Goal: Task Accomplishment & Management: Manage account settings

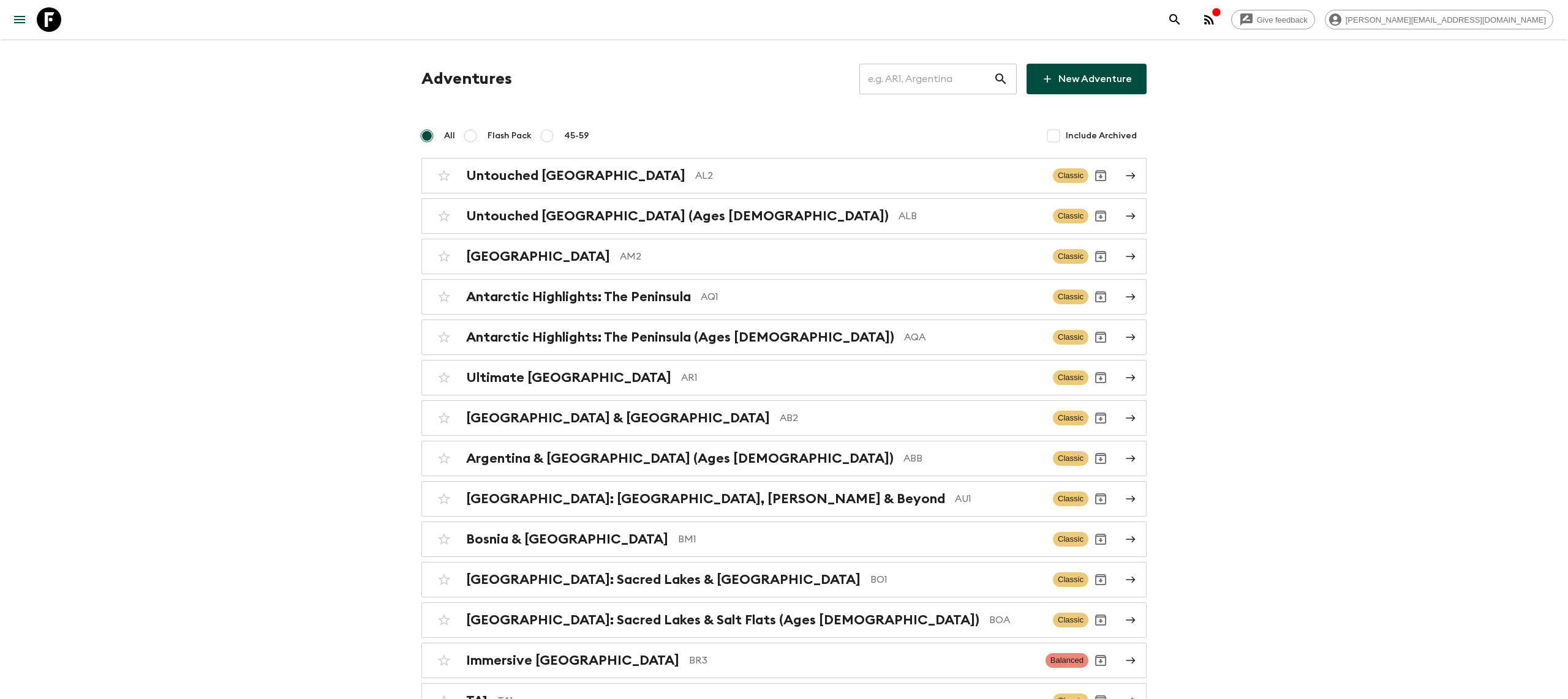
click at [924, 87] on input "text" at bounding box center [926, 79] width 134 height 34
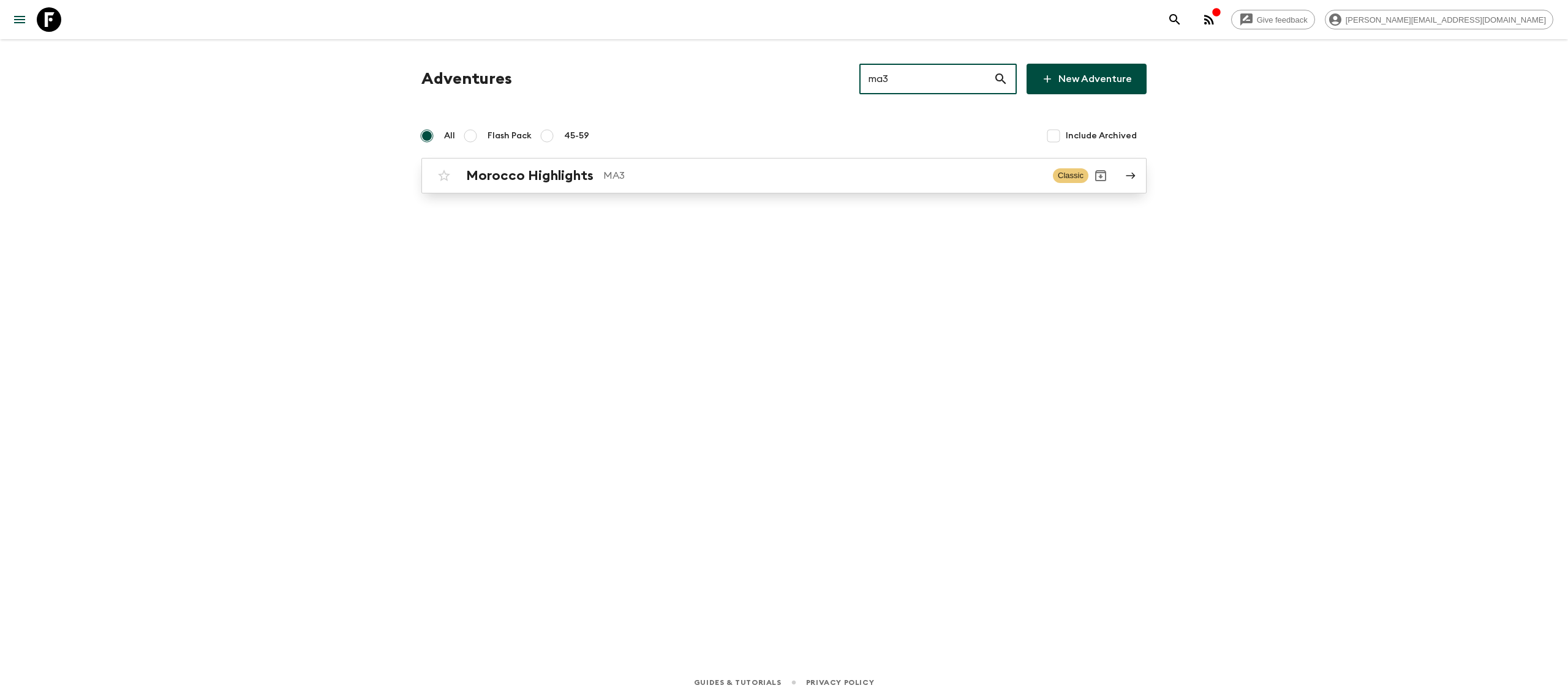
type input "ma3"
click at [663, 168] on p "MA3" at bounding box center [823, 175] width 440 height 15
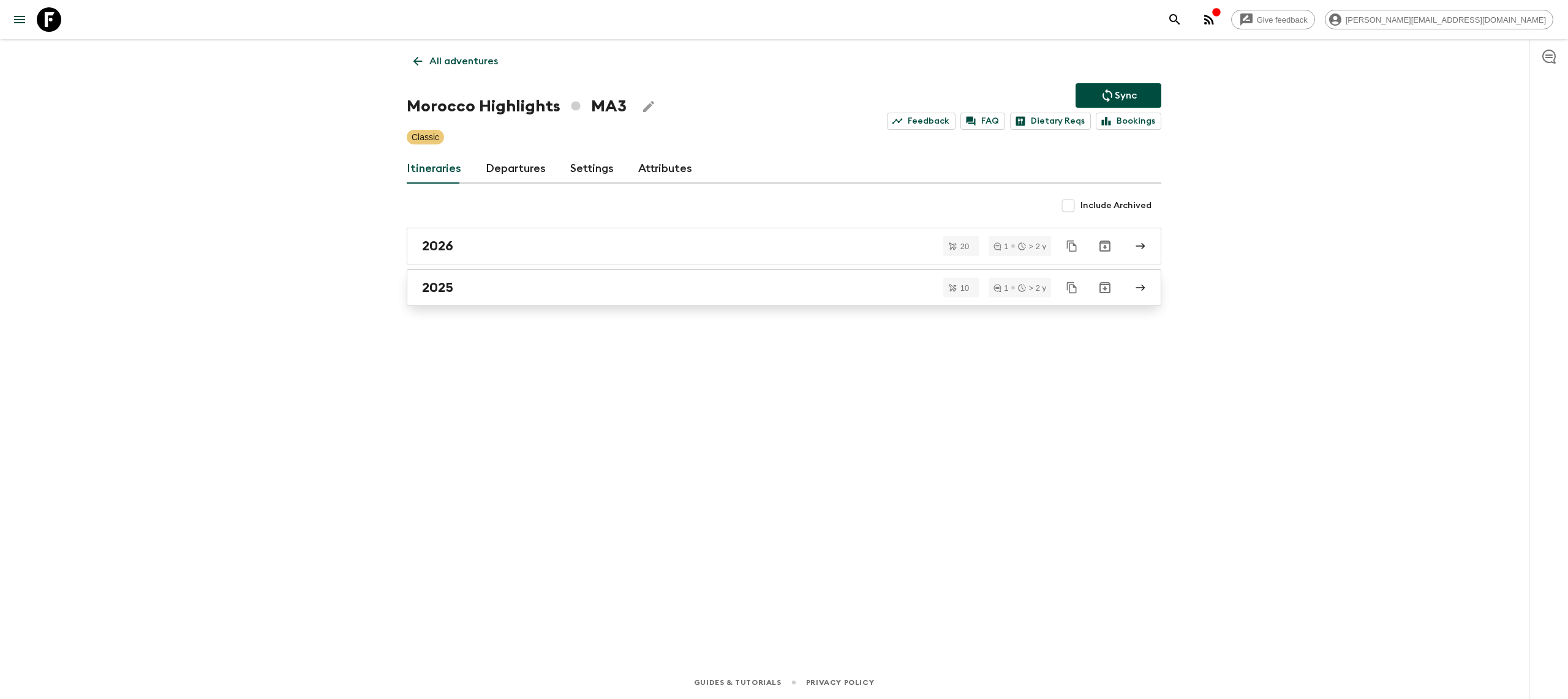
click at [523, 289] on div "2025" at bounding box center [772, 288] width 701 height 16
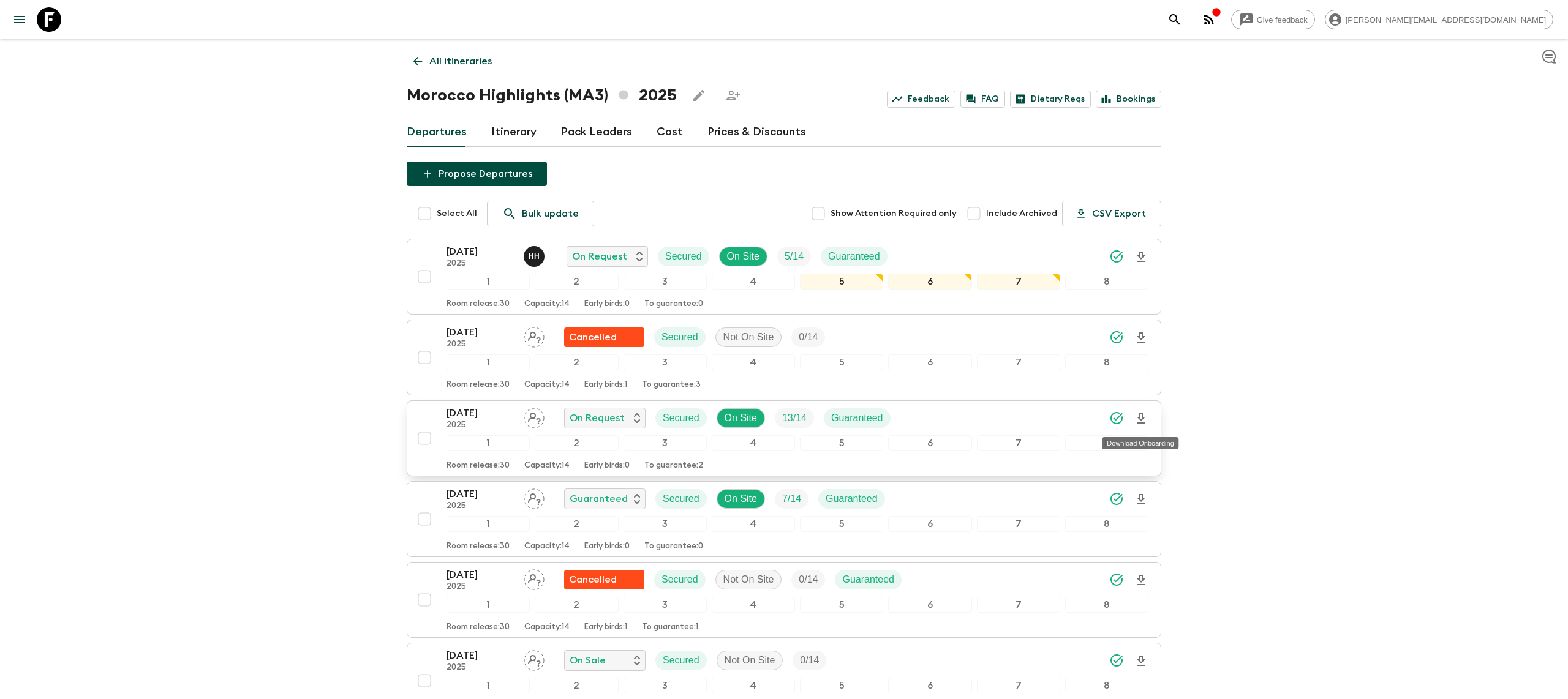
click at [1144, 420] on icon "Download Onboarding" at bounding box center [1141, 418] width 9 height 10
click at [52, 16] on icon at bounding box center [49, 20] width 25 height 25
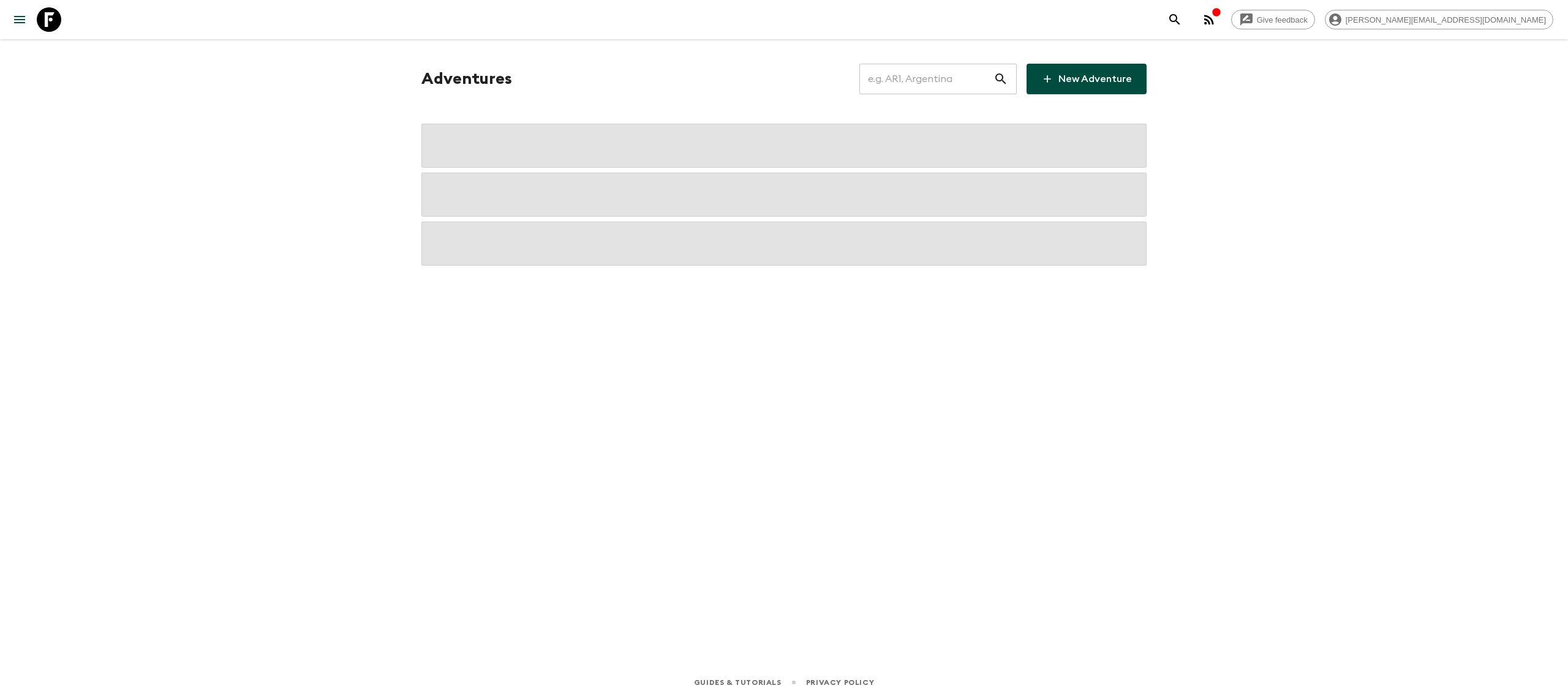
click at [924, 78] on input "text" at bounding box center [926, 79] width 134 height 34
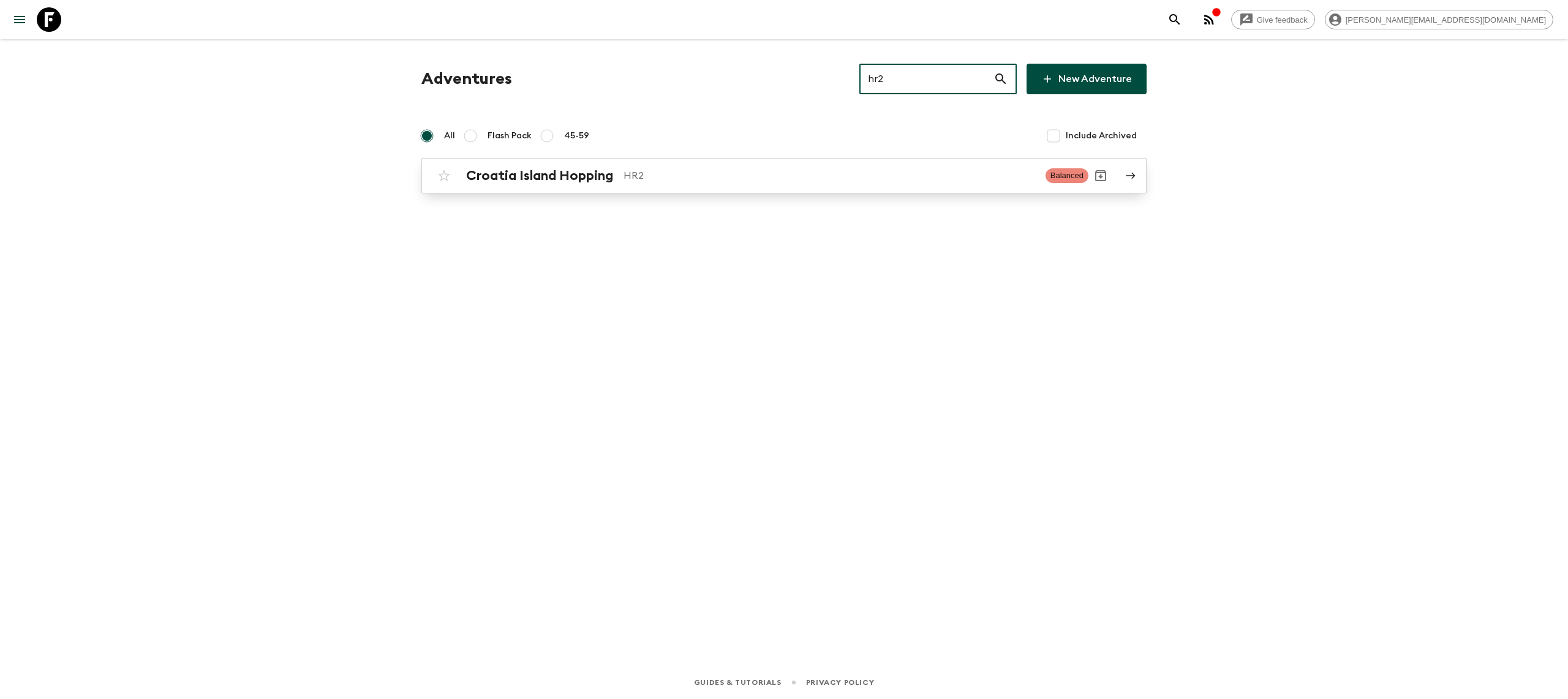
type input "hr2"
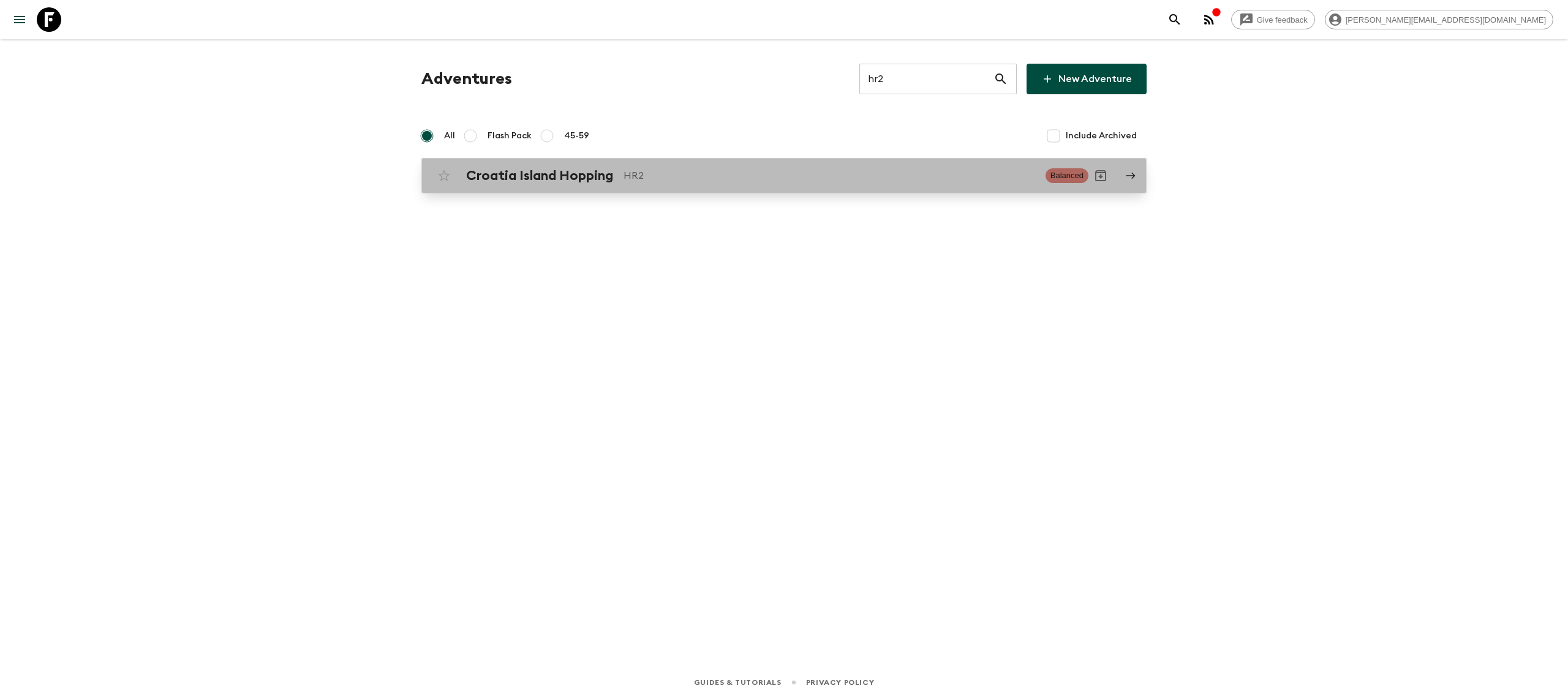
click at [796, 158] on link "Croatia Island Hopping HR2 Balanced" at bounding box center [784, 175] width 725 height 35
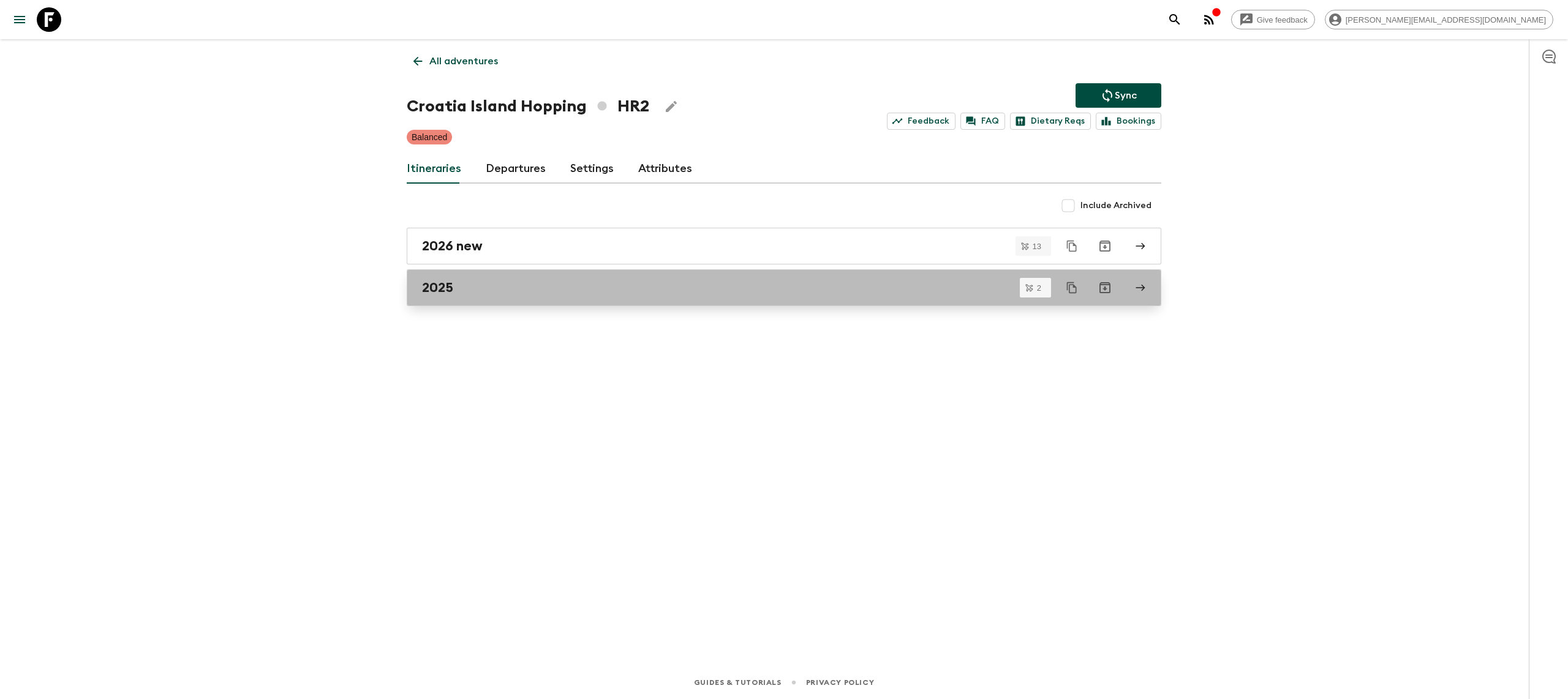
click at [577, 283] on div "2025" at bounding box center [772, 288] width 701 height 16
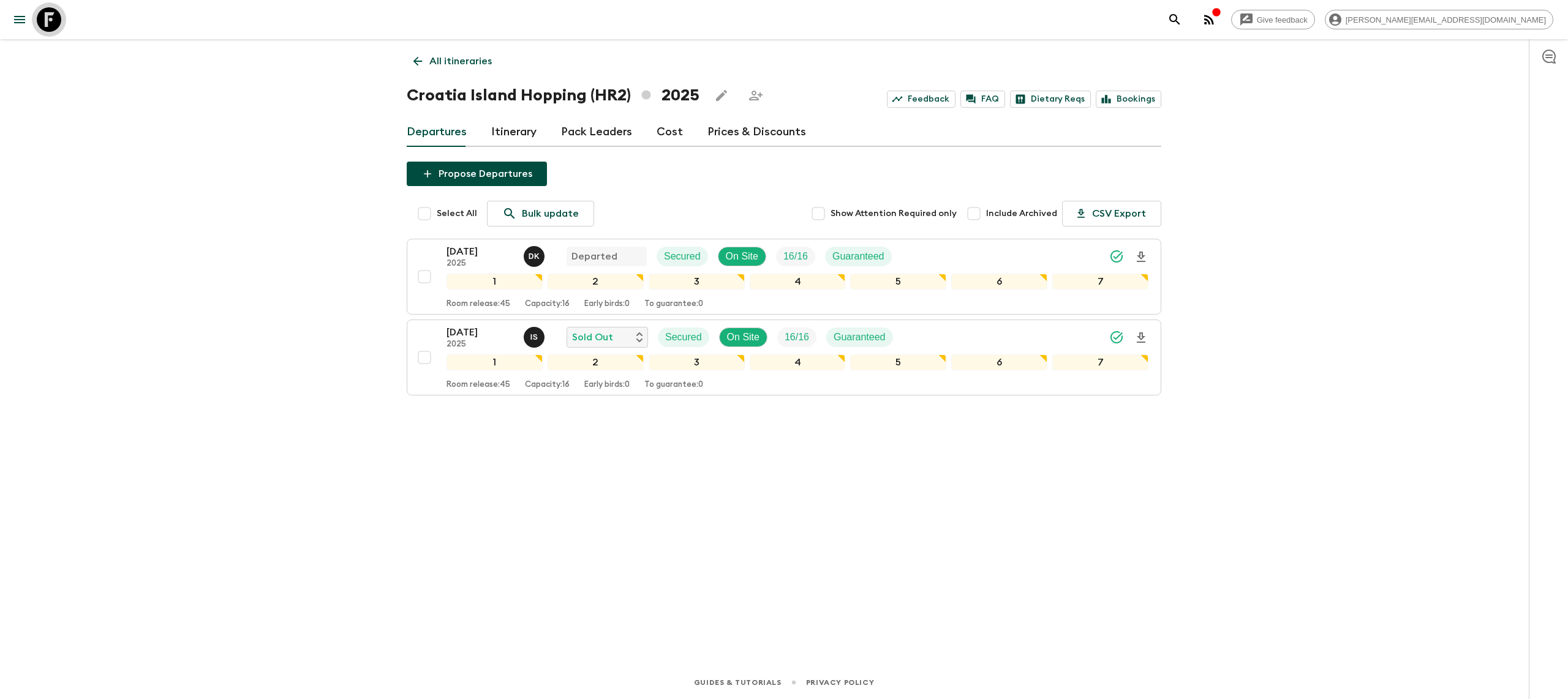
click at [53, 5] on link at bounding box center [49, 20] width 34 height 34
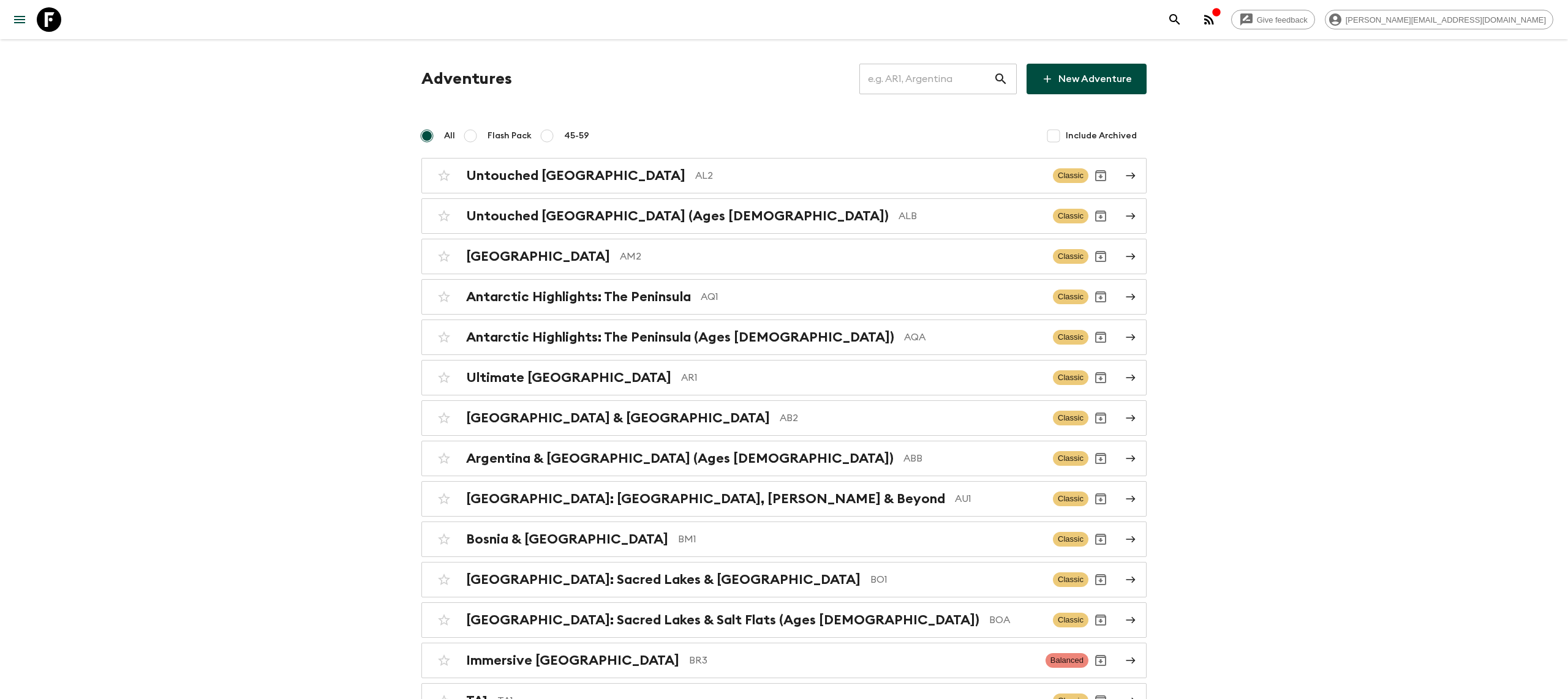
click at [891, 78] on input "text" at bounding box center [926, 79] width 134 height 34
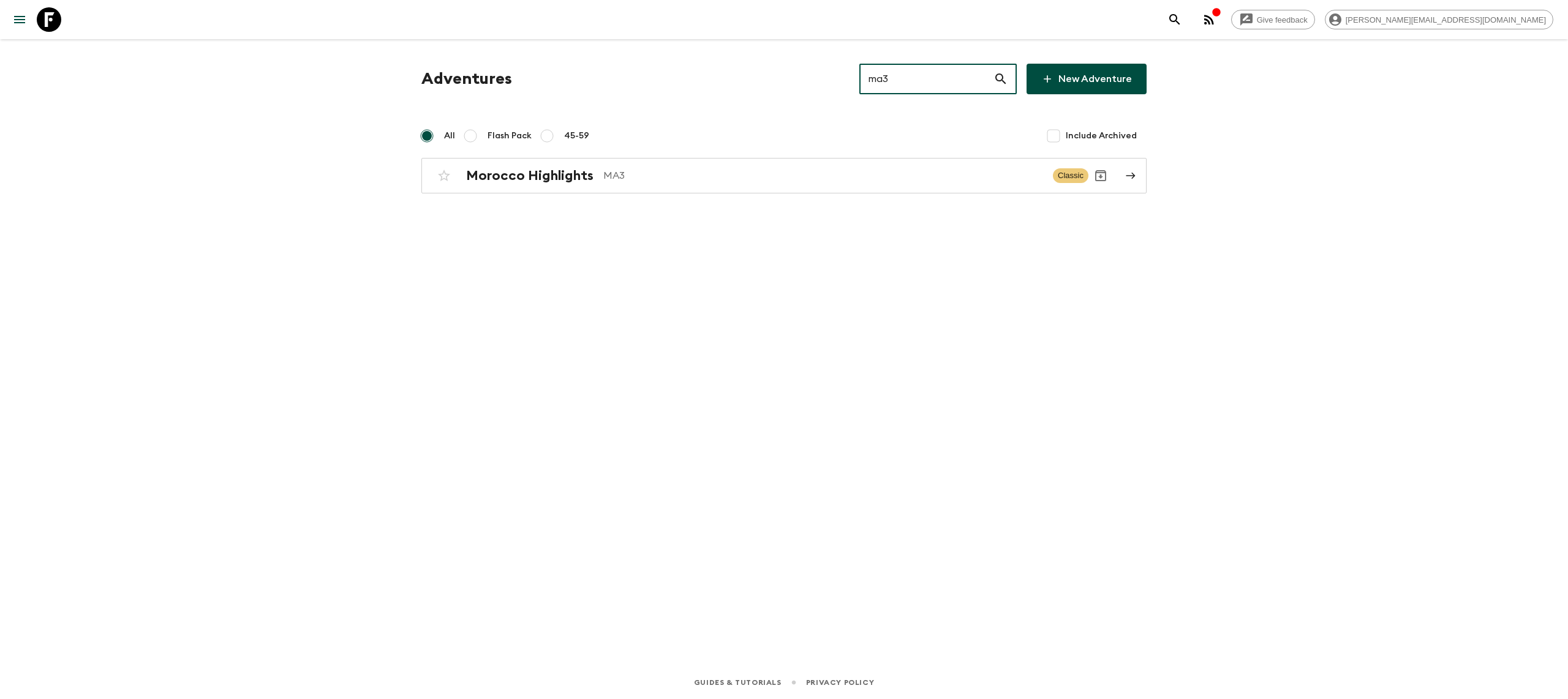
type input "ma3"
click at [756, 155] on div "Adventures ma3 ​ New Adventure All Flash Pack 45-59 Include Archived [GEOGRAPHI…" at bounding box center [784, 128] width 754 height 130
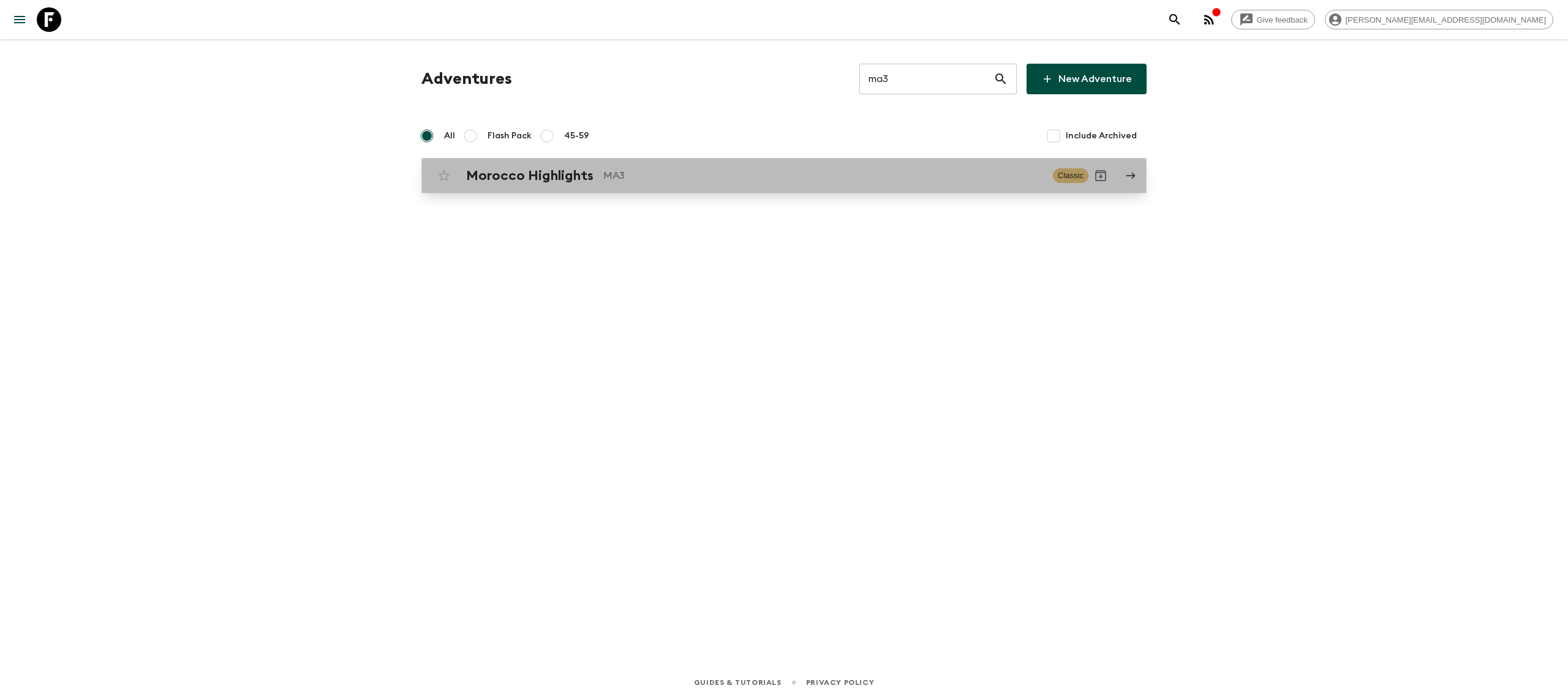
click at [750, 170] on p "MA3" at bounding box center [823, 175] width 440 height 15
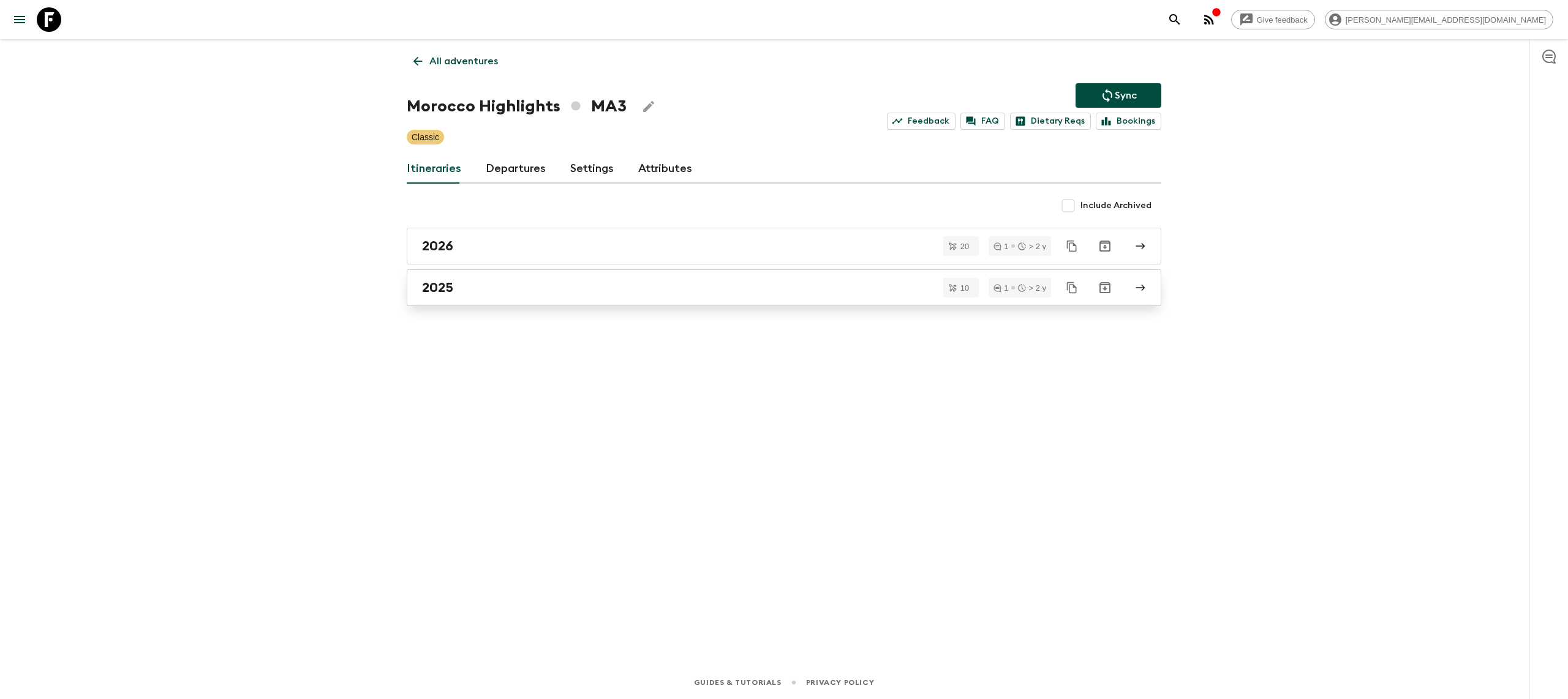
click at [506, 285] on div "2025" at bounding box center [772, 288] width 701 height 16
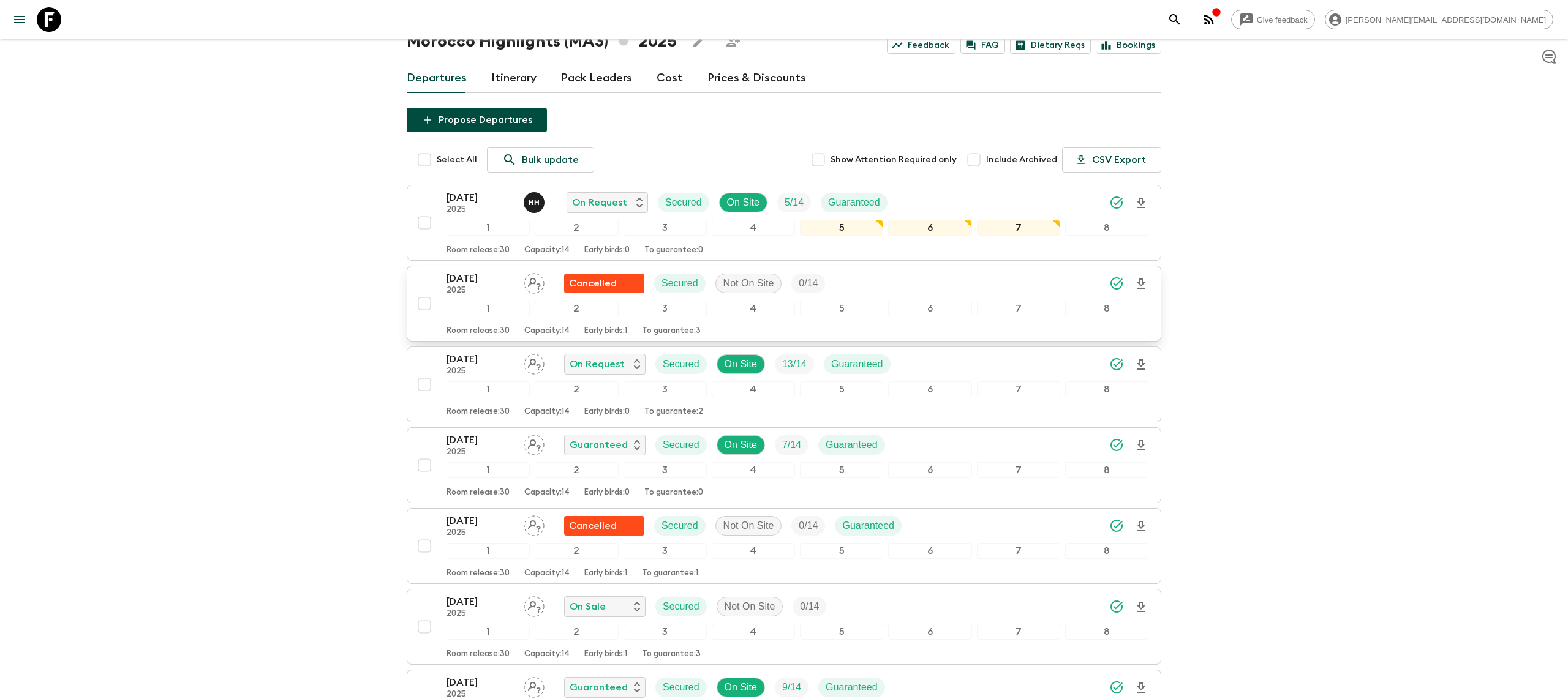
scroll to position [110, 0]
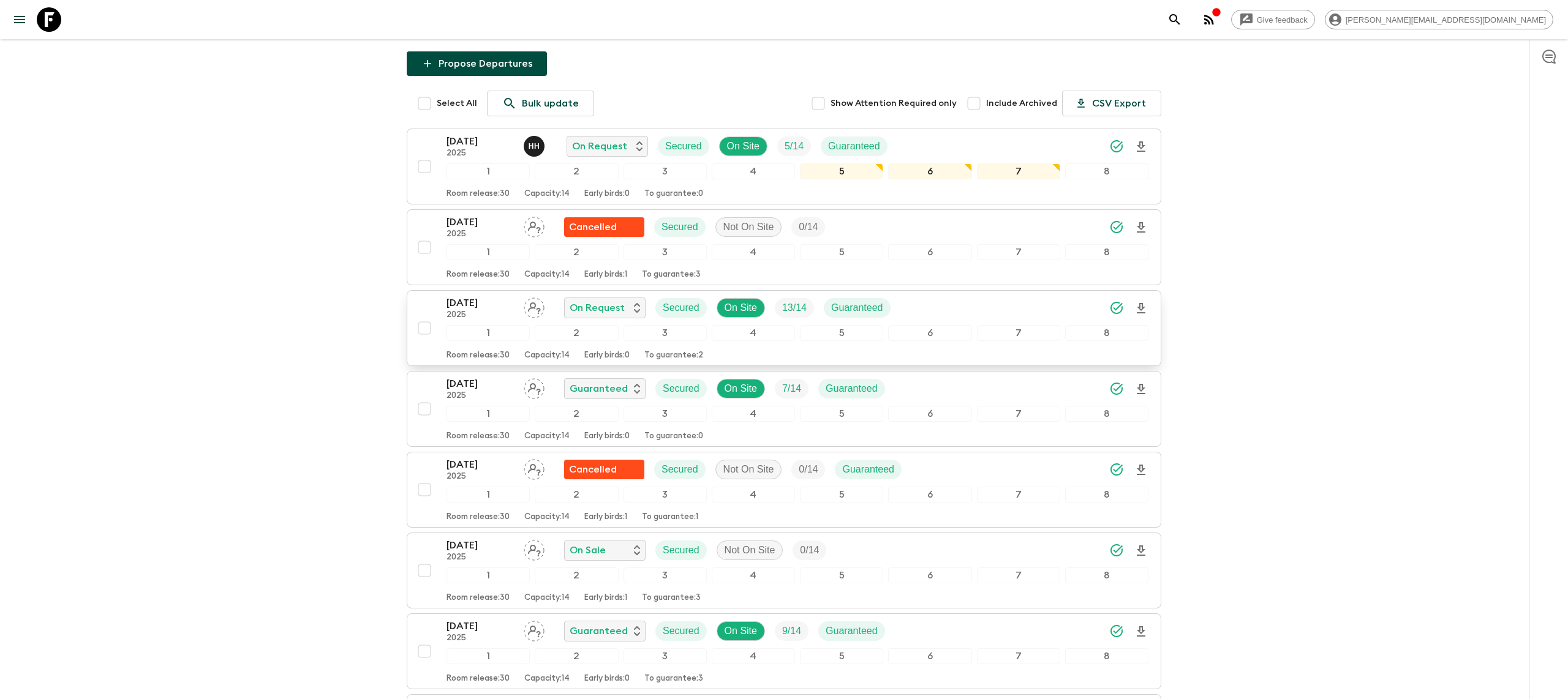
click at [501, 305] on p "[DATE]" at bounding box center [480, 302] width 67 height 15
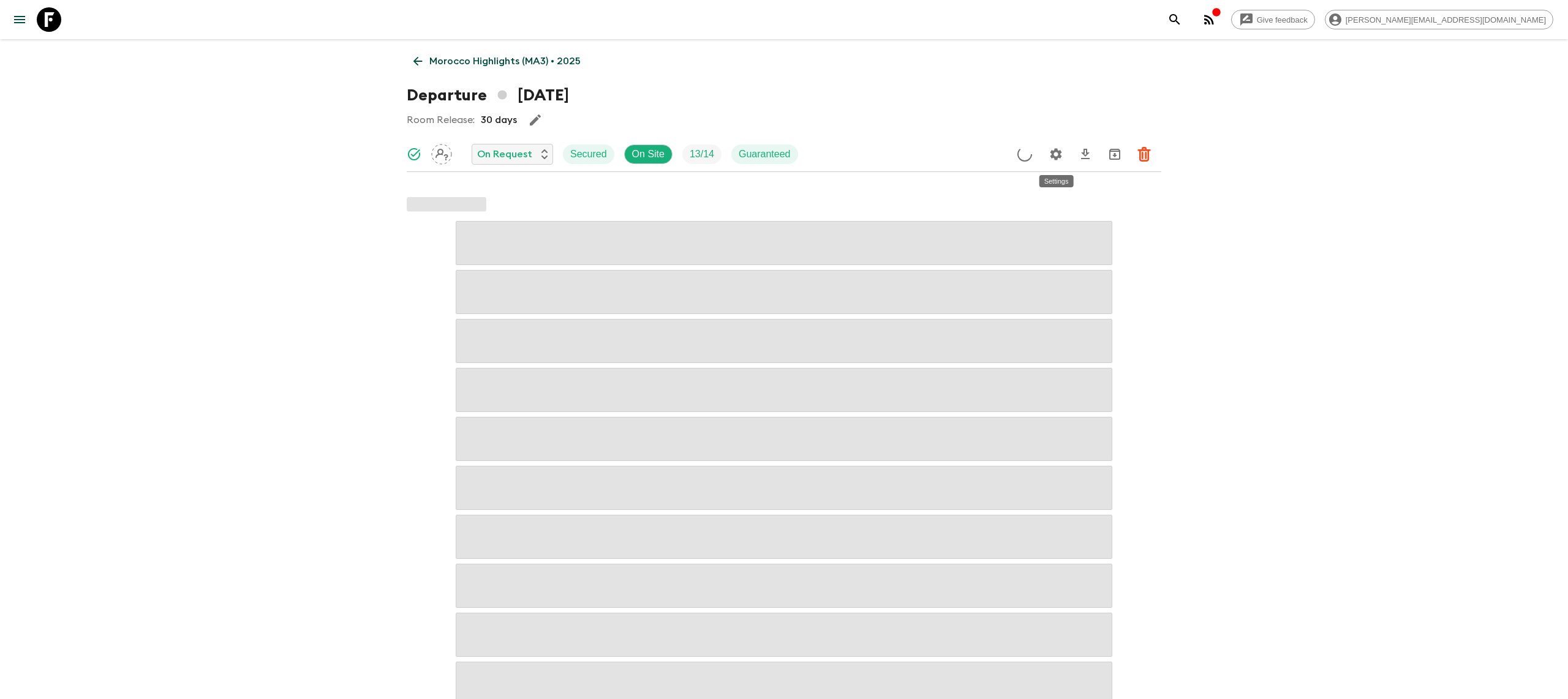
click at [1056, 149] on icon "Settings" at bounding box center [1057, 155] width 12 height 12
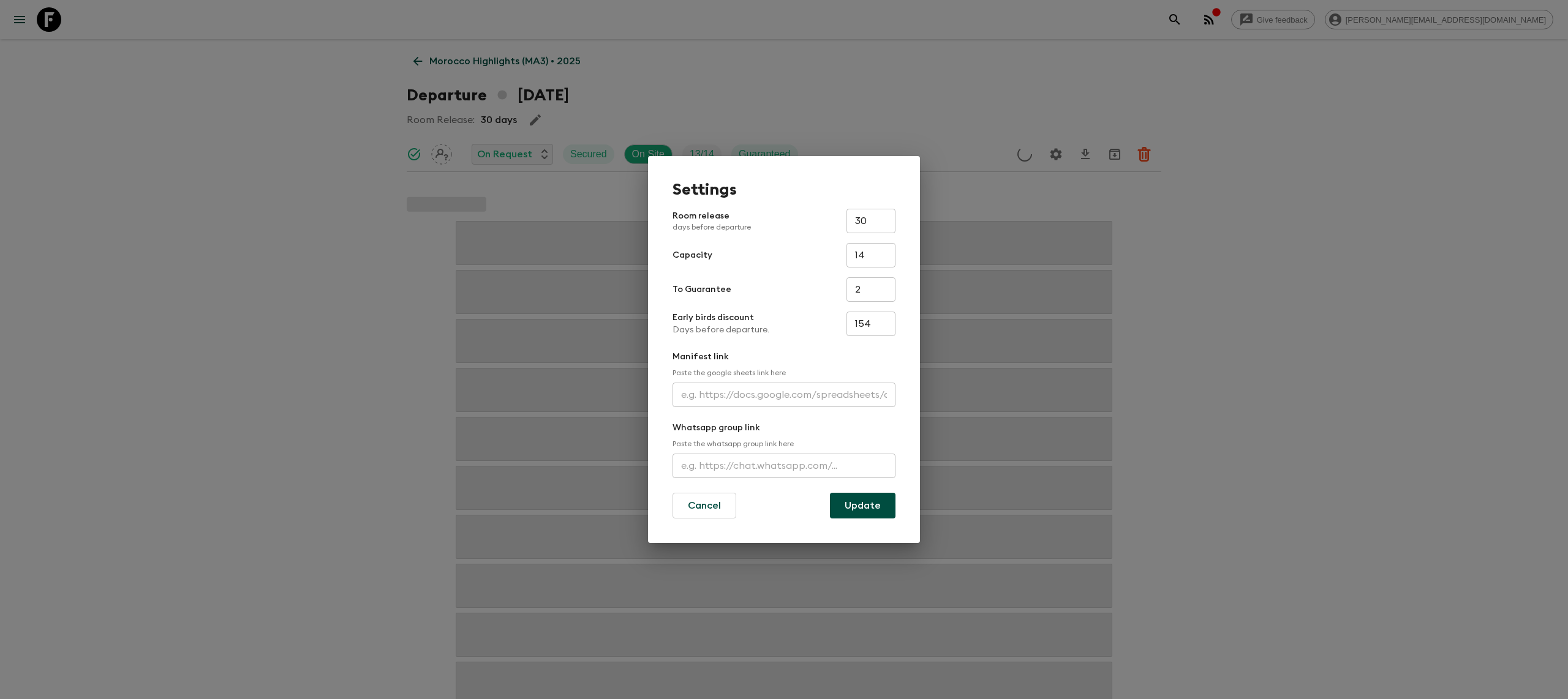
click at [726, 410] on form "Room release days before departure 30 ​ Capacity 14 ​ To Guarantee 2 ​ Early bi…" at bounding box center [784, 363] width 223 height 310
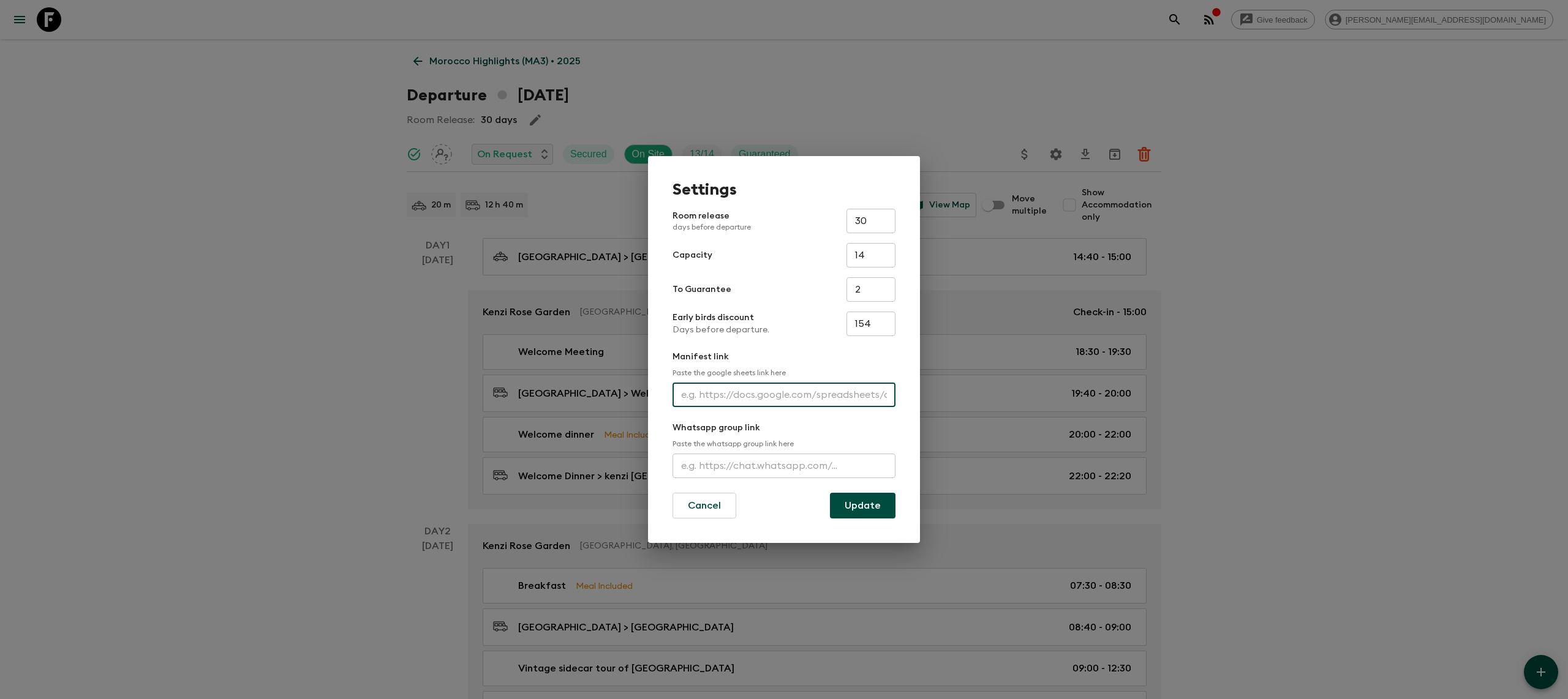
click at [726, 395] on input "text" at bounding box center [784, 395] width 223 height 25
paste input "[URL][DOMAIN_NAME]"
type input "[URL][DOMAIN_NAME]"
click at [857, 506] on button "Update" at bounding box center [863, 506] width 65 height 26
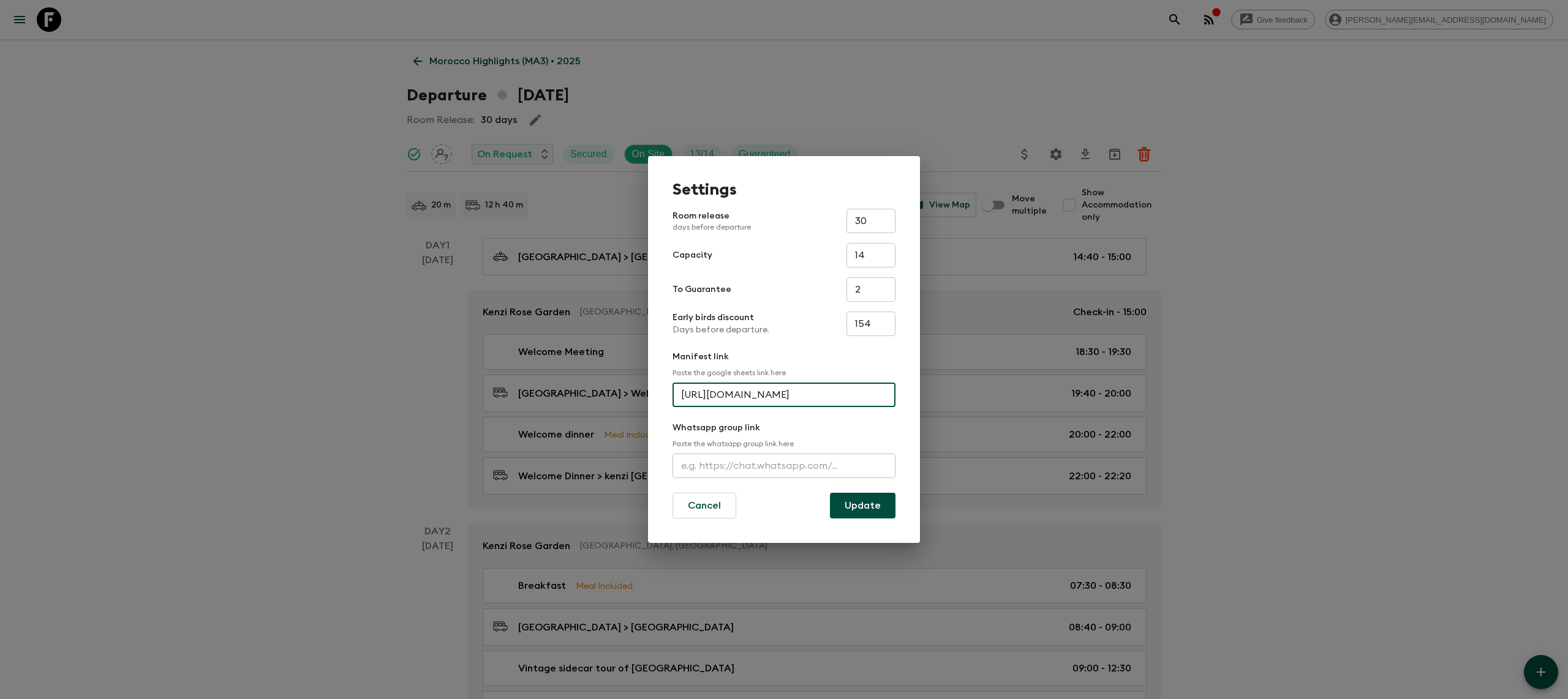
scroll to position [0, 0]
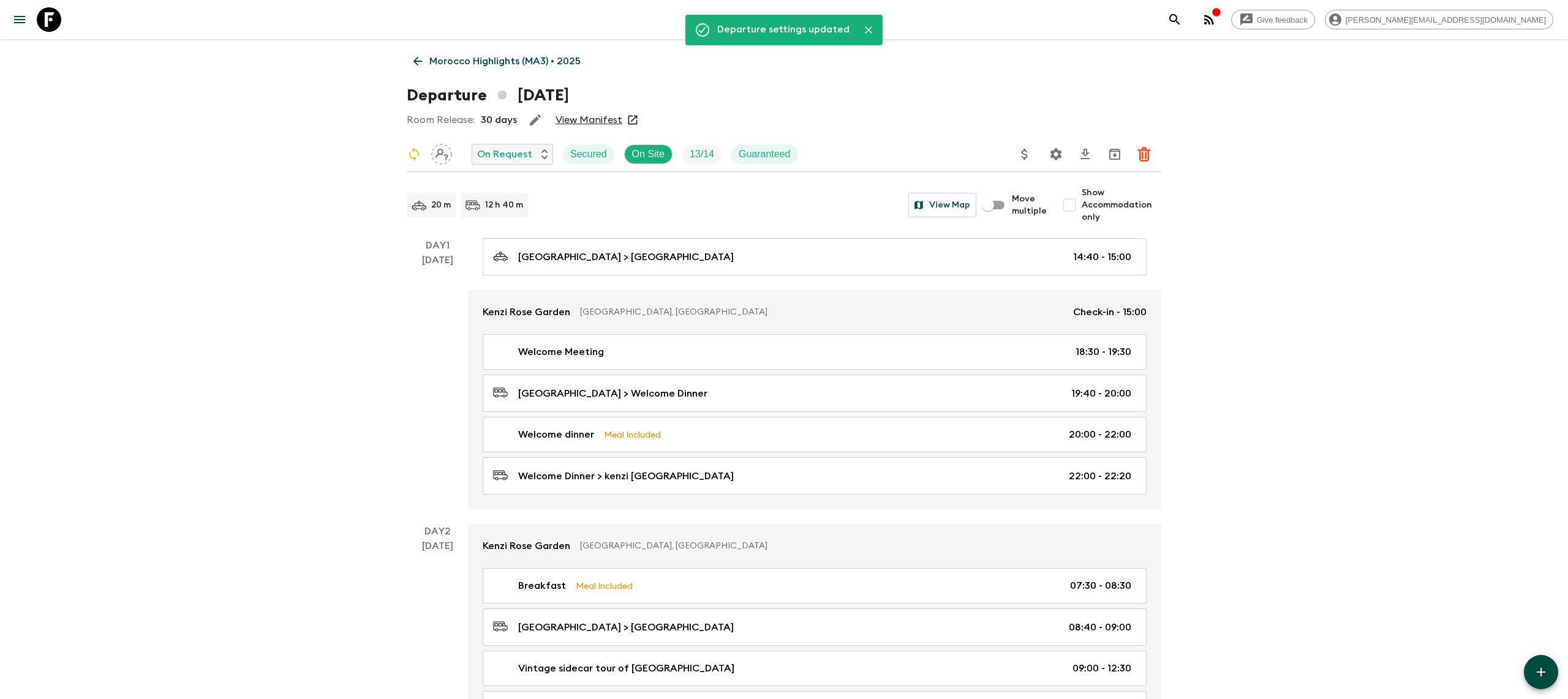
click at [46, 27] on icon at bounding box center [49, 20] width 25 height 25
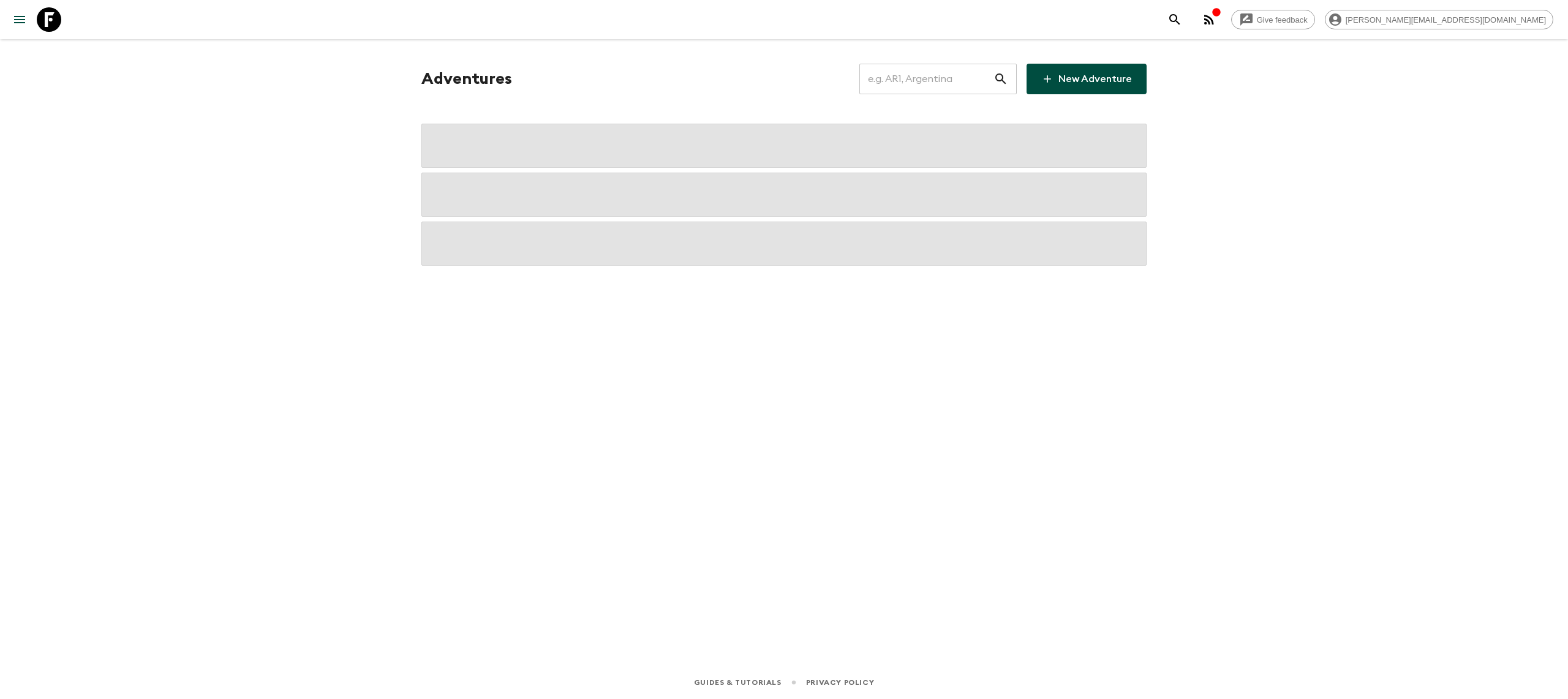
click at [906, 70] on input "text" at bounding box center [926, 79] width 134 height 34
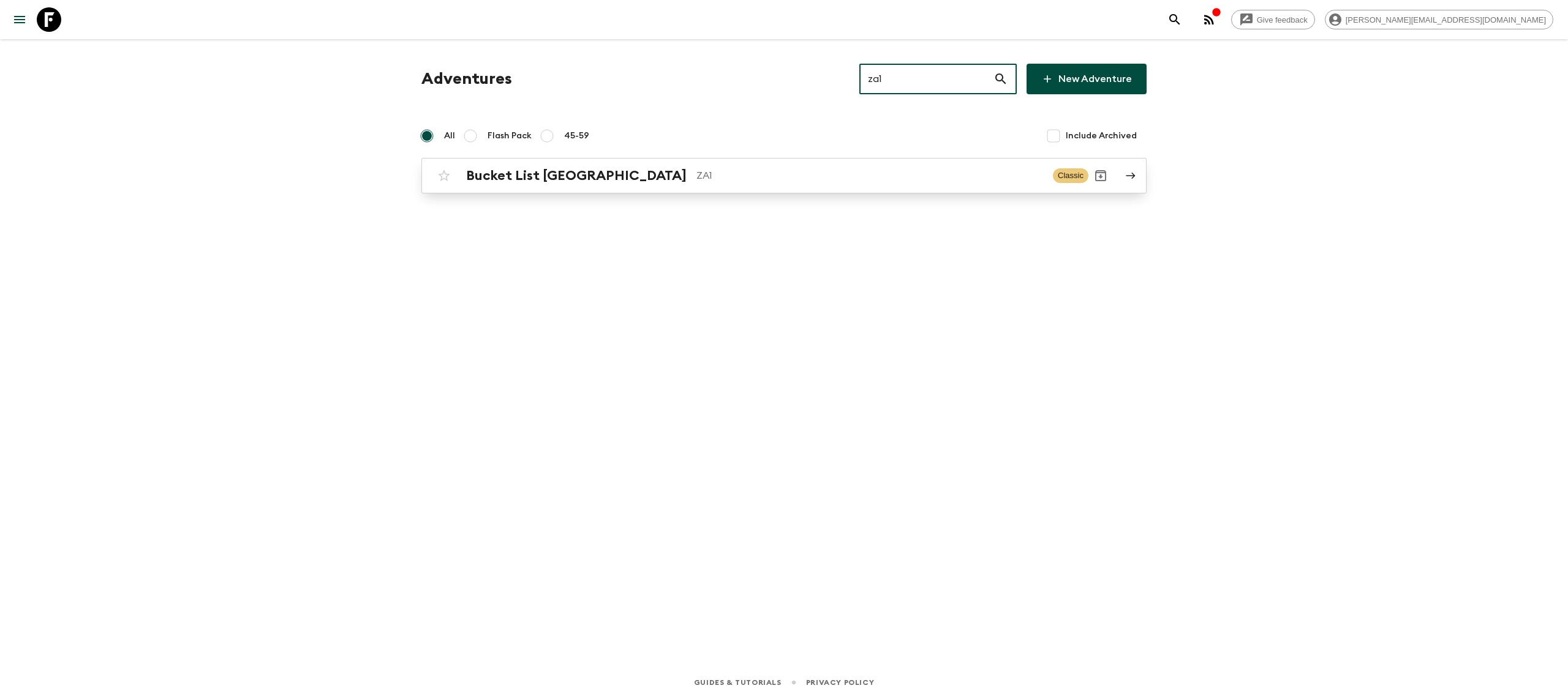
type input "za1"
click at [697, 176] on p "ZA1" at bounding box center [870, 175] width 347 height 15
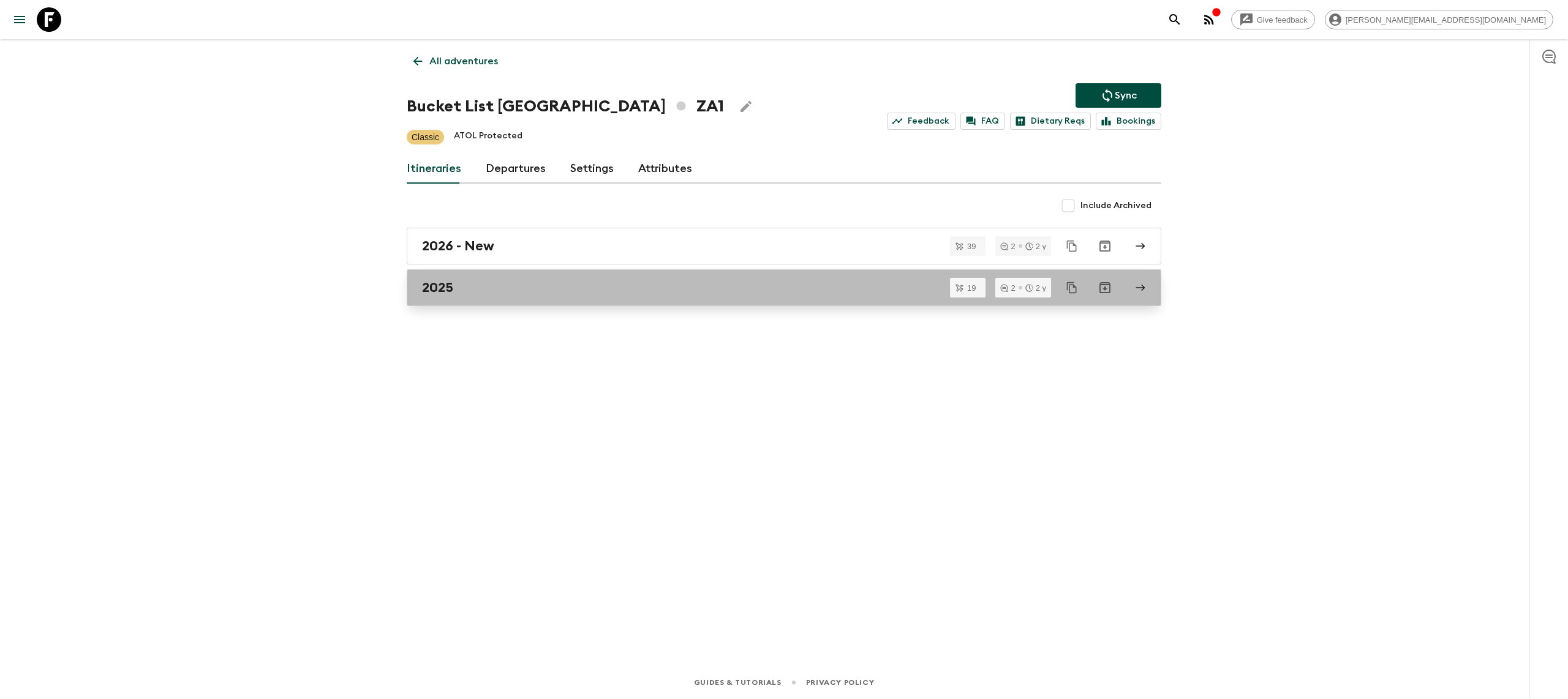
click at [674, 285] on div "2025" at bounding box center [772, 288] width 701 height 16
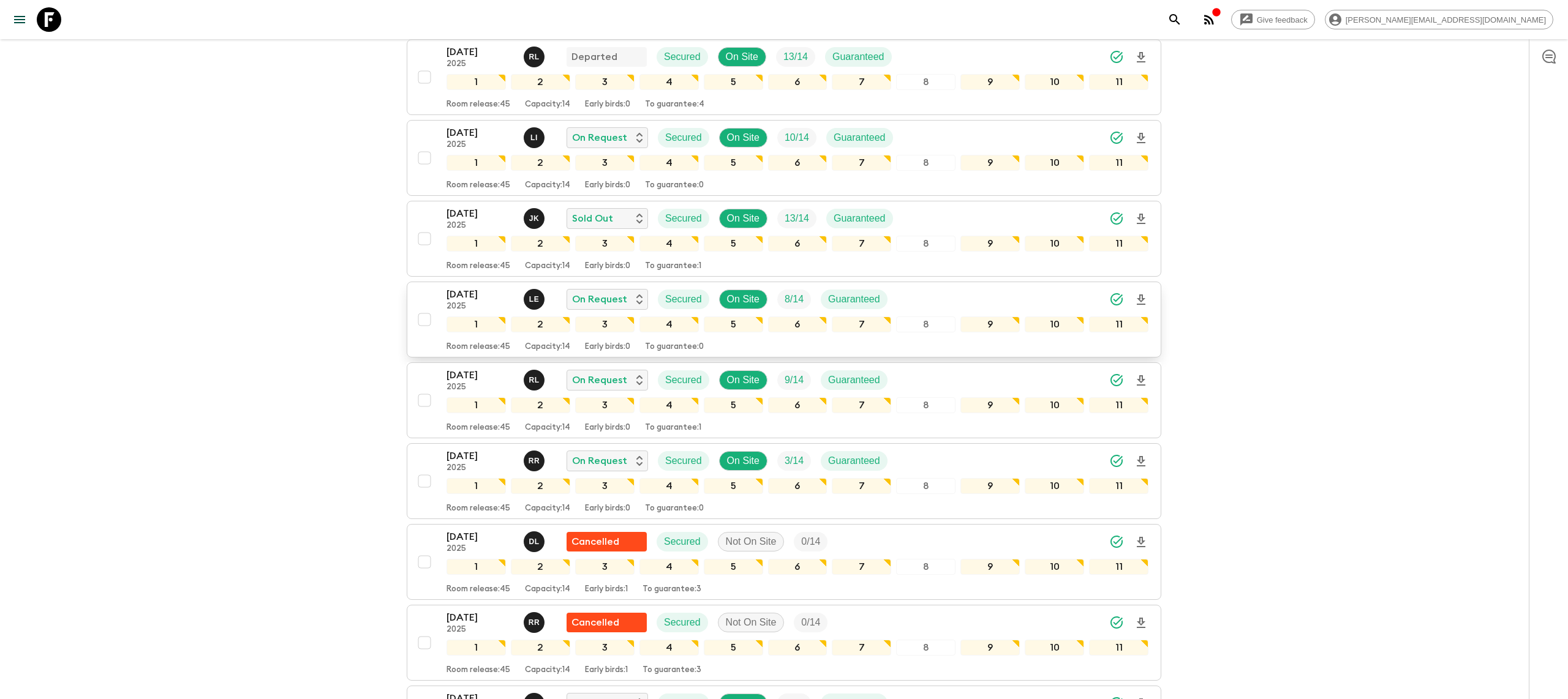
scroll to position [308, 0]
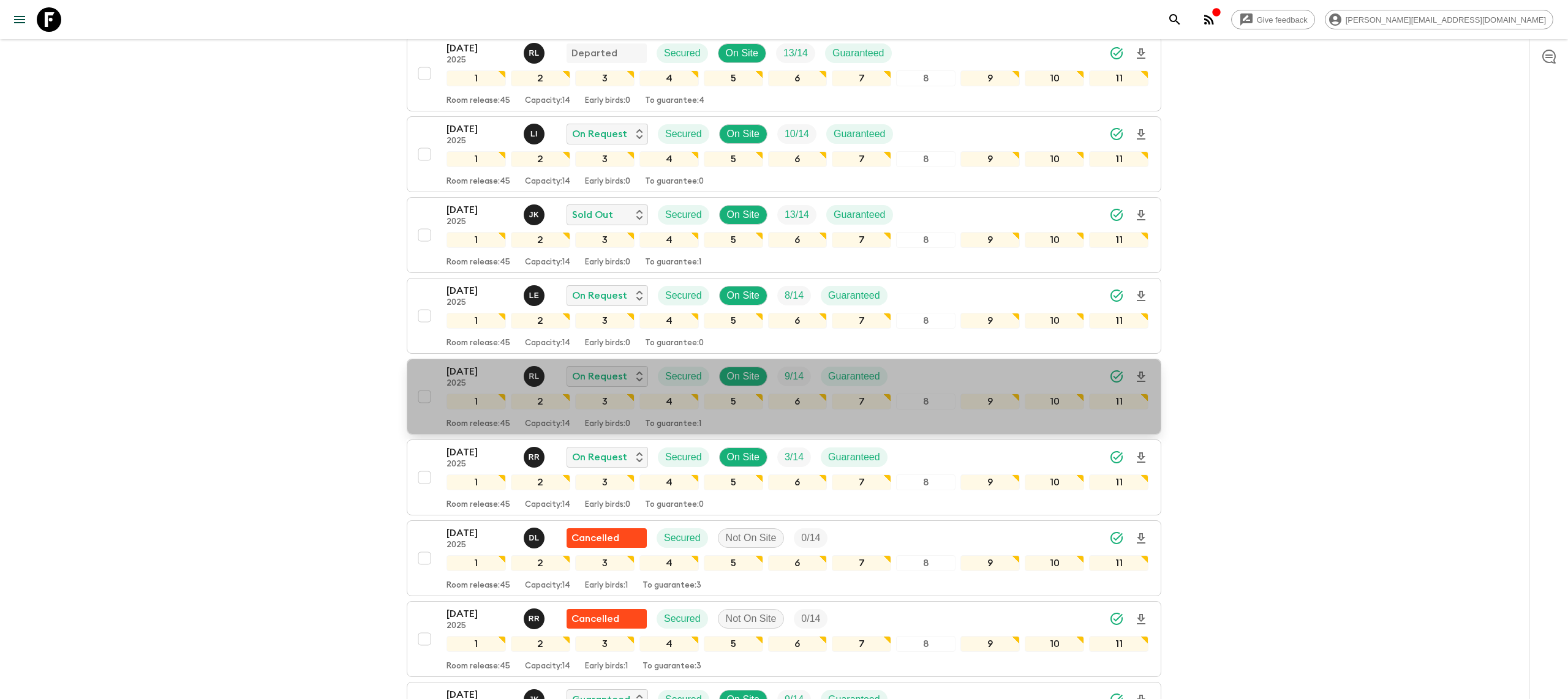
click at [1140, 365] on span "button" at bounding box center [1141, 377] width 15 height 24
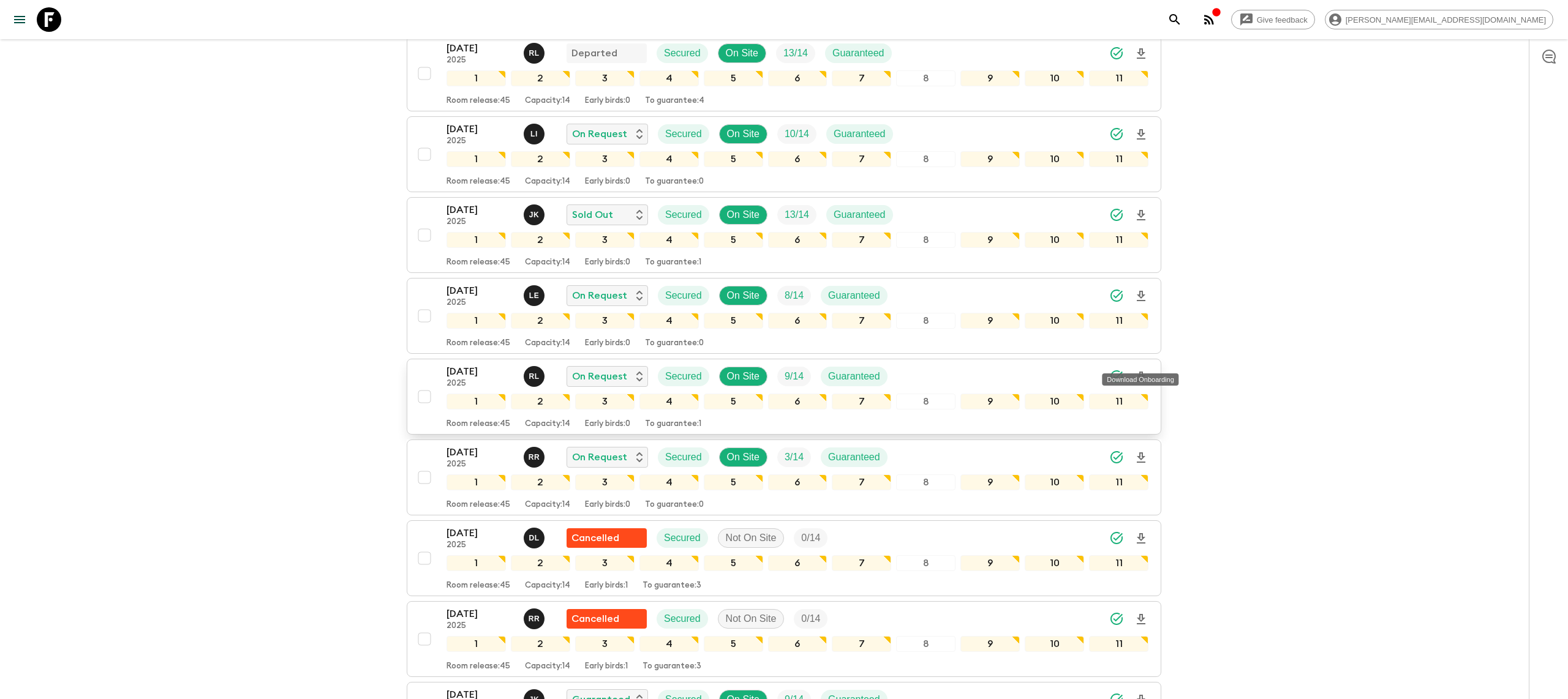
click at [1141, 370] on icon "Download Onboarding" at bounding box center [1141, 377] width 15 height 15
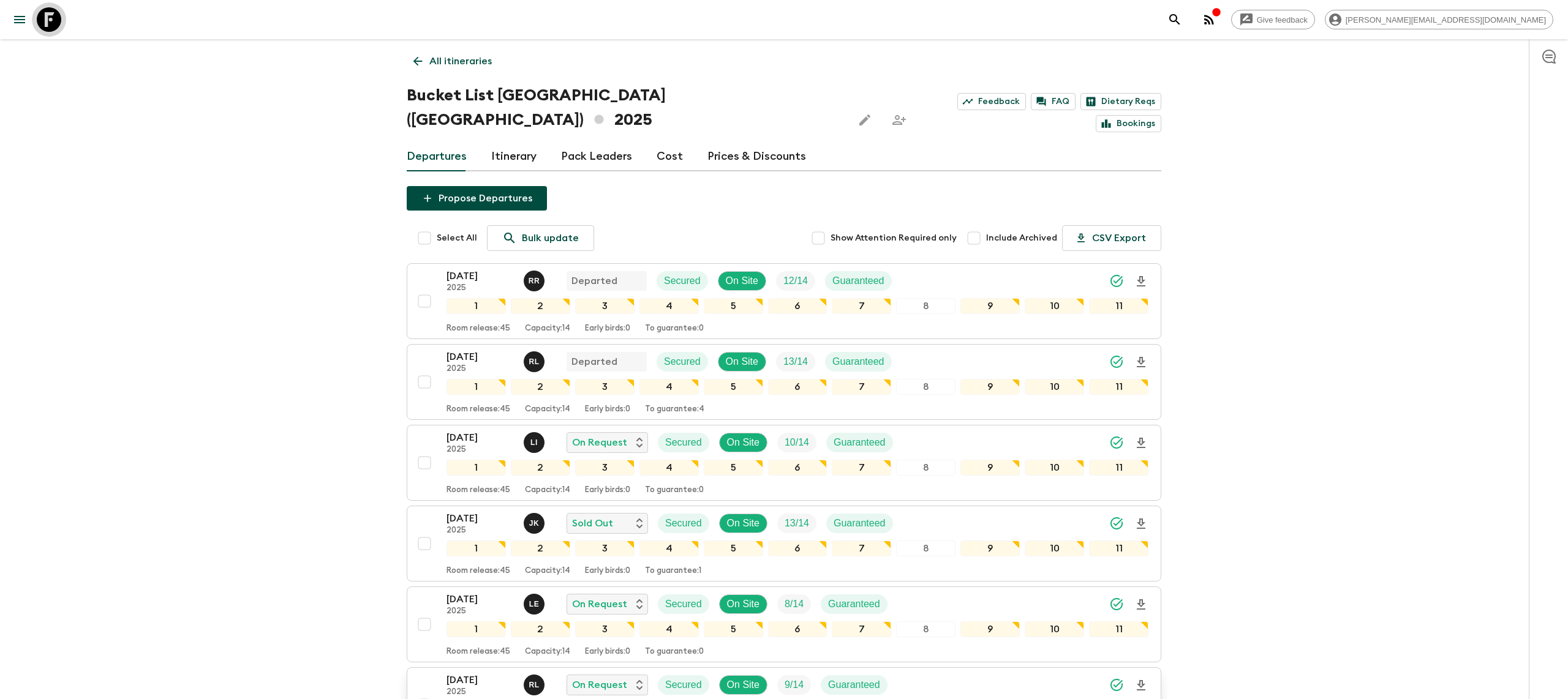
click at [48, 24] on icon at bounding box center [49, 20] width 25 height 25
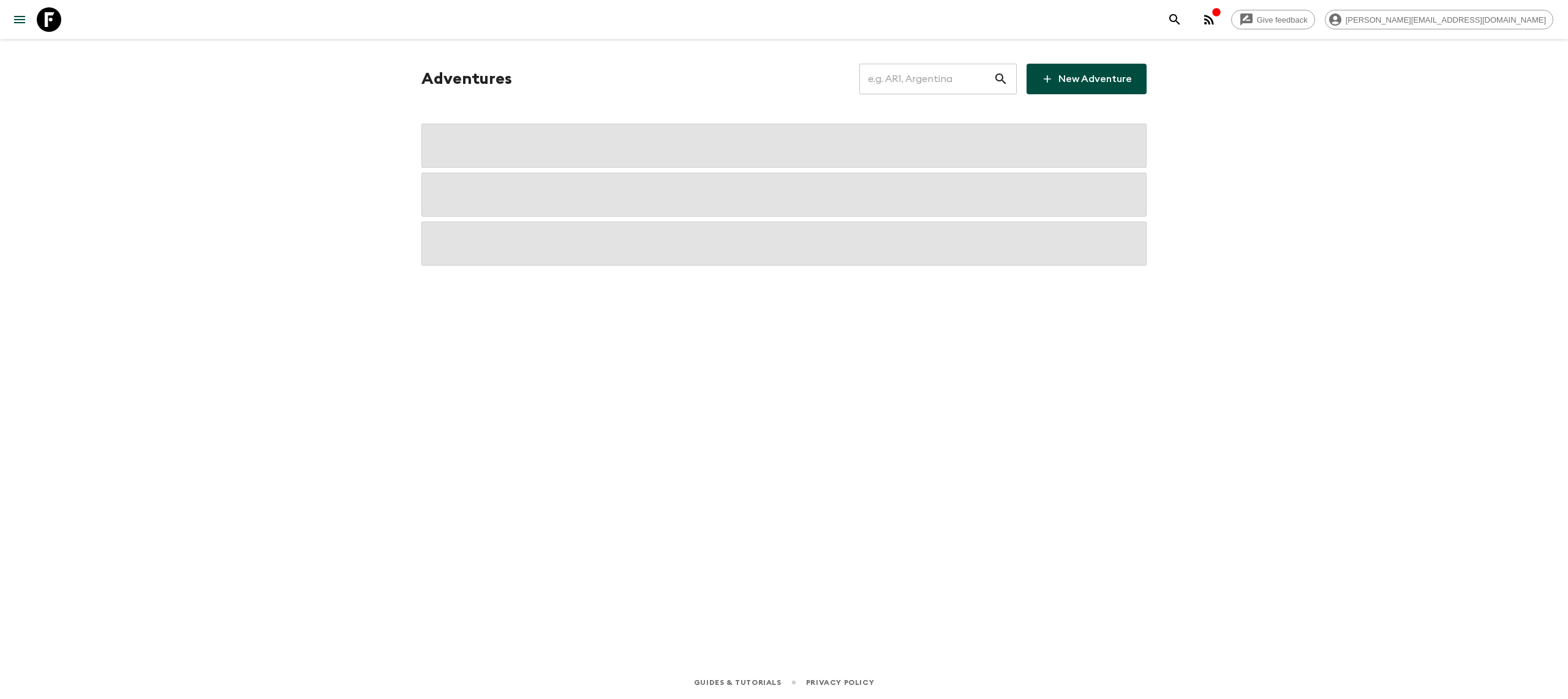
click at [894, 83] on input "text" at bounding box center [926, 79] width 134 height 34
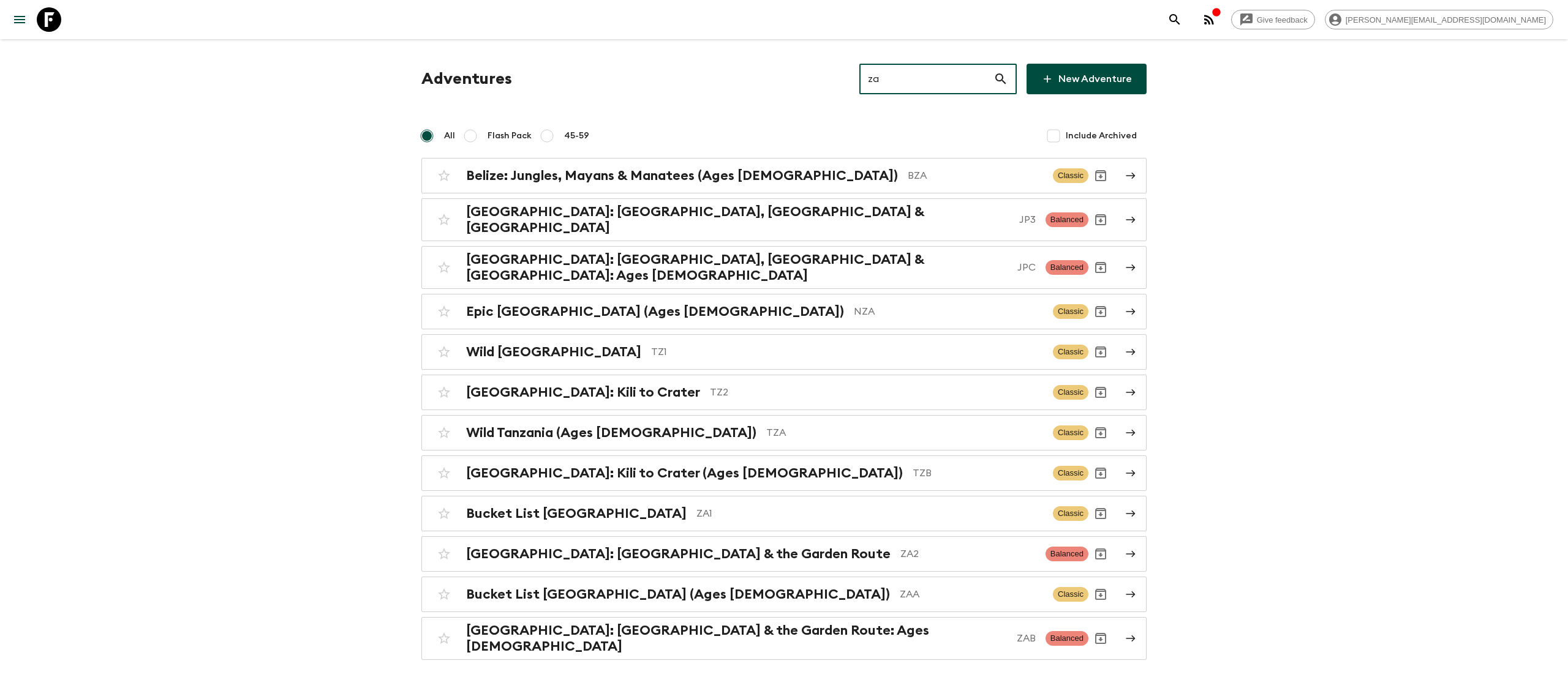
type input "z"
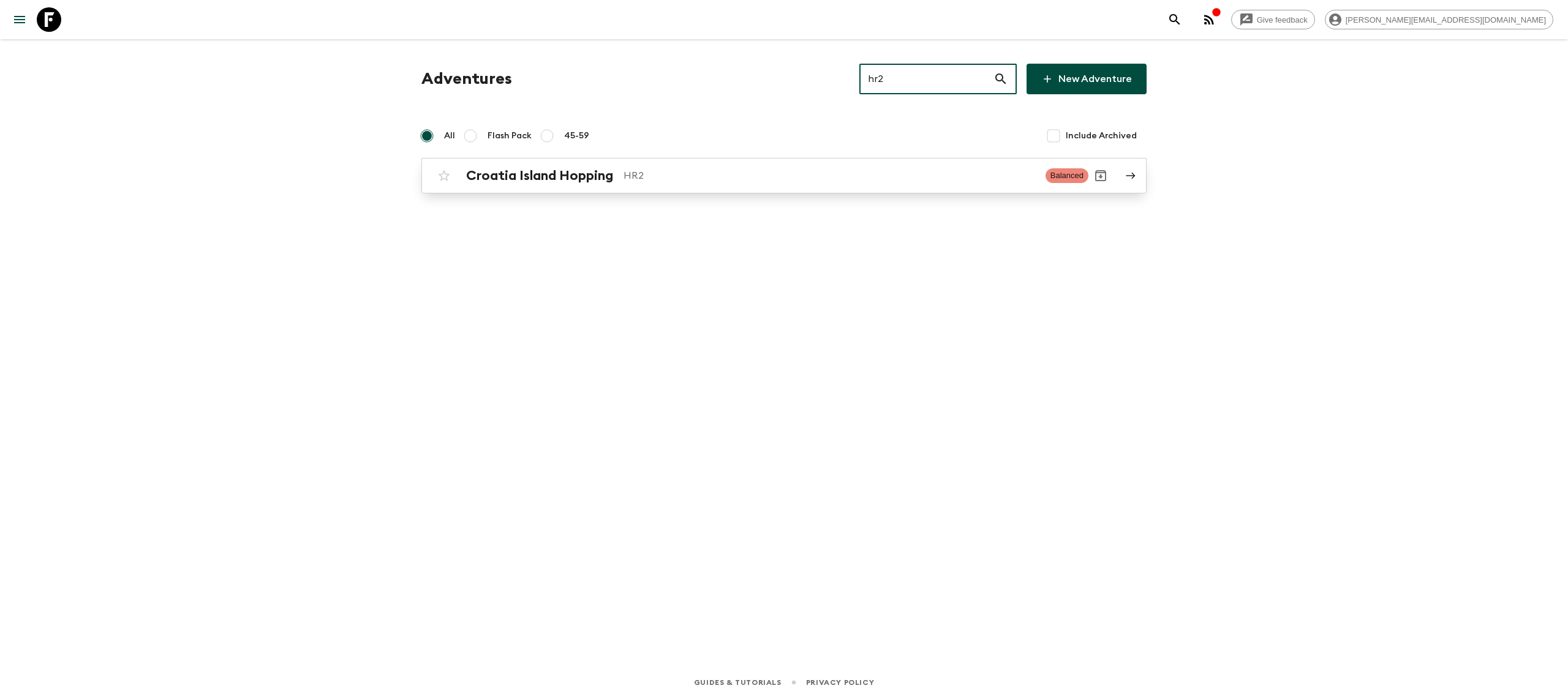
type input "hr2"
click at [689, 163] on link "Croatia Island Hopping HR2 Balanced" at bounding box center [784, 175] width 725 height 35
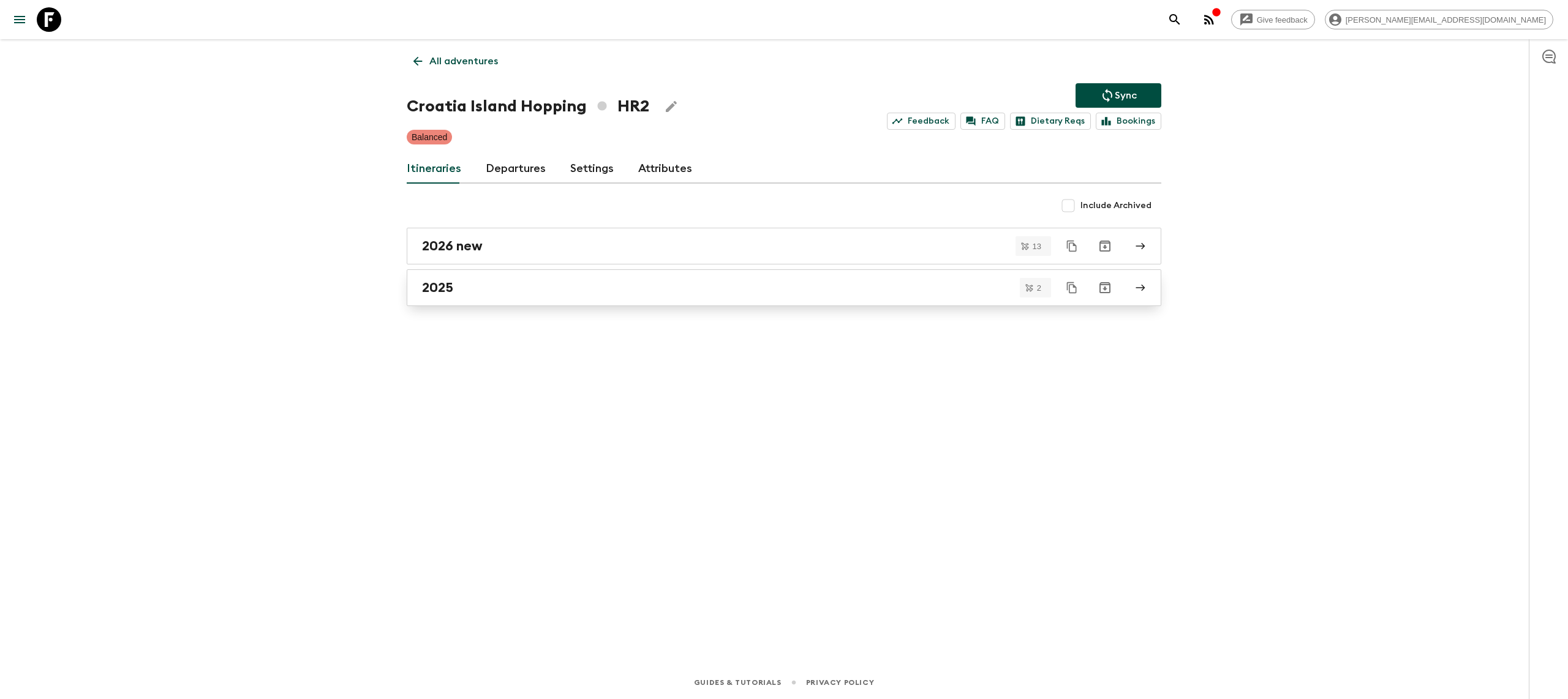
click at [503, 304] on link "2025" at bounding box center [784, 288] width 754 height 37
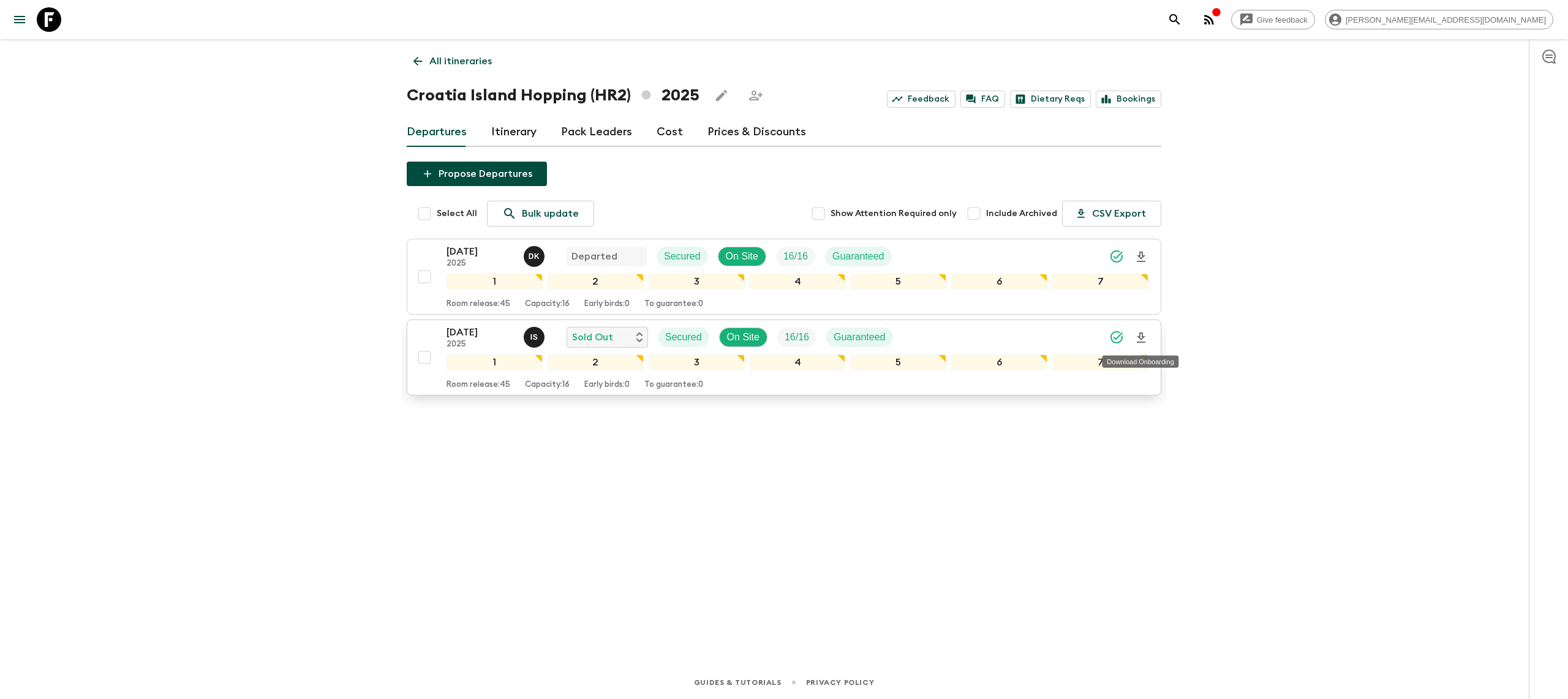
click at [1141, 337] on icon "Download Onboarding" at bounding box center [1141, 337] width 15 height 15
